Goal: Task Accomplishment & Management: Use online tool/utility

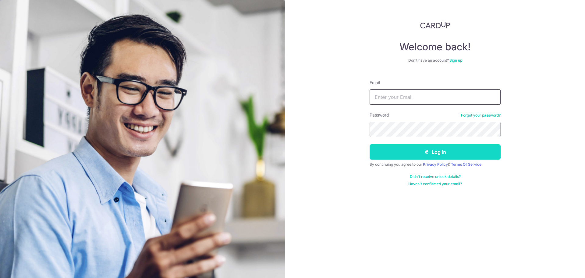
type input "JANICEWEE@HOTMAIL.COM"
click at [442, 153] on button "Log in" at bounding box center [435, 151] width 131 height 15
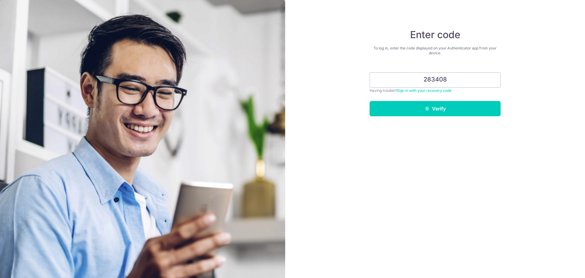
type input "283408"
click at [370, 101] on button "Verify" at bounding box center [435, 108] width 131 height 15
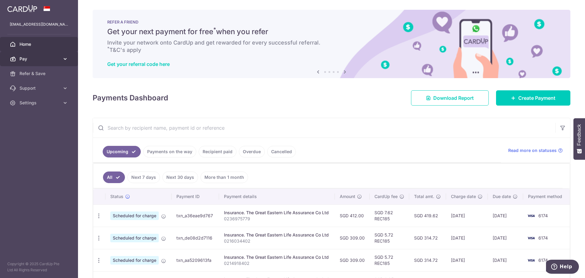
click at [58, 57] on span "Pay" at bounding box center [39, 59] width 40 height 6
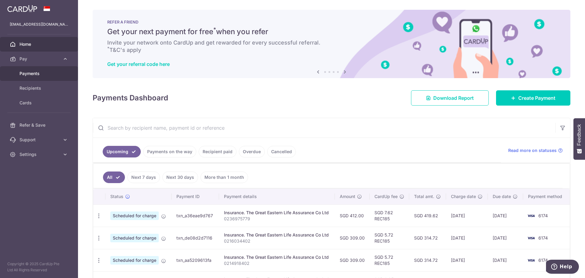
click at [45, 73] on span "Payments" at bounding box center [39, 73] width 40 height 6
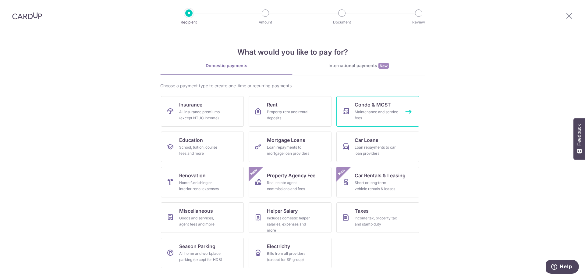
click at [389, 108] on link "Condo & MCST Maintenance and service fees" at bounding box center [377, 111] width 83 height 30
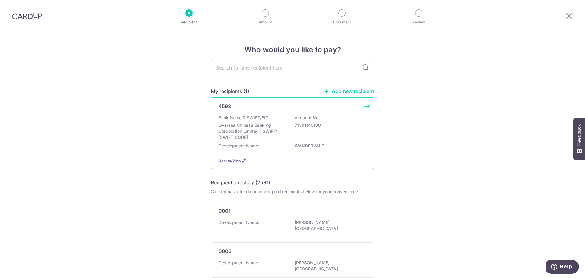
click at [338, 132] on div "Bank Name & SWIFT/BIC: Oversea Chinese Banking Corporation Limited | SWIFT: [SW…" at bounding box center [292, 128] width 148 height 26
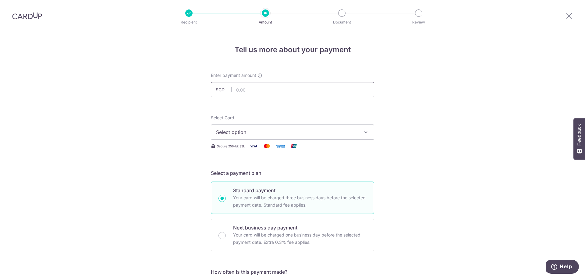
click at [254, 90] on input "text" at bounding box center [292, 89] width 163 height 15
click at [300, 130] on span "Select option" at bounding box center [287, 131] width 142 height 7
click at [251, 148] on span "Add credit card" at bounding box center [298, 149] width 142 height 6
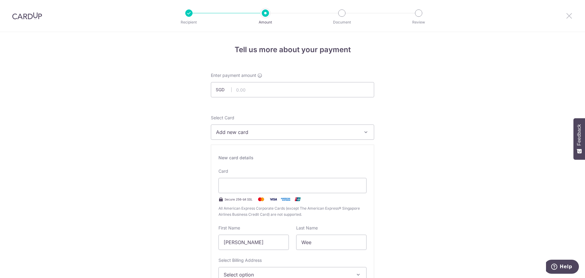
click at [569, 15] on icon at bounding box center [568, 16] width 7 height 8
